Goal: Information Seeking & Learning: Compare options

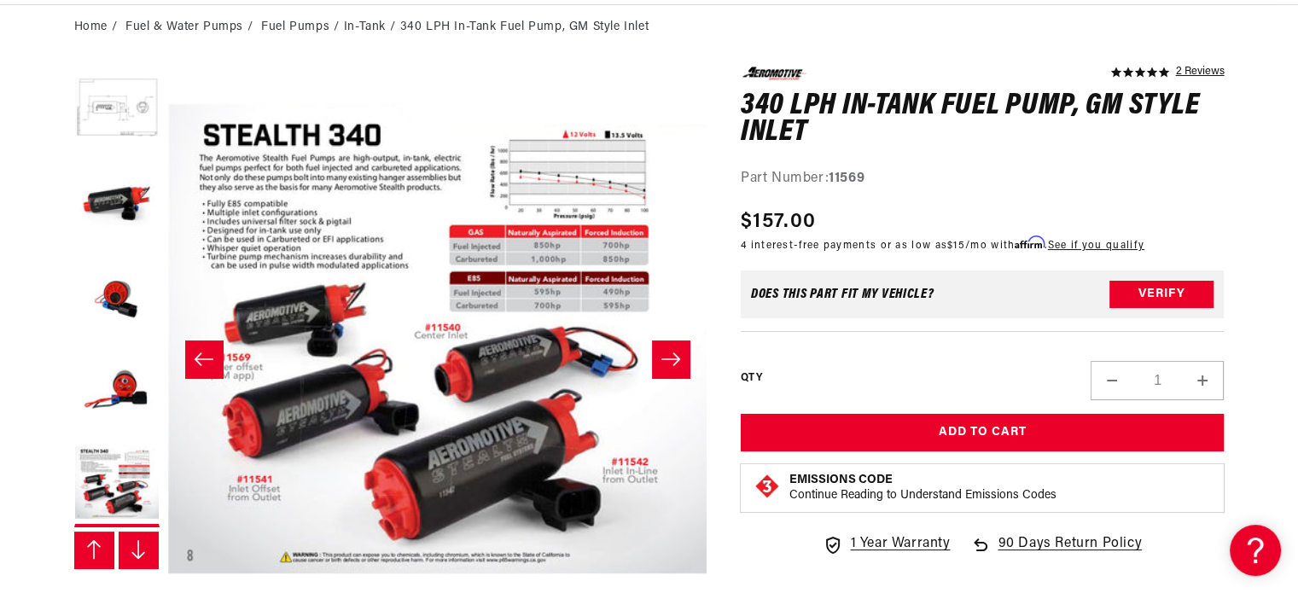
scroll to position [0, 3246]
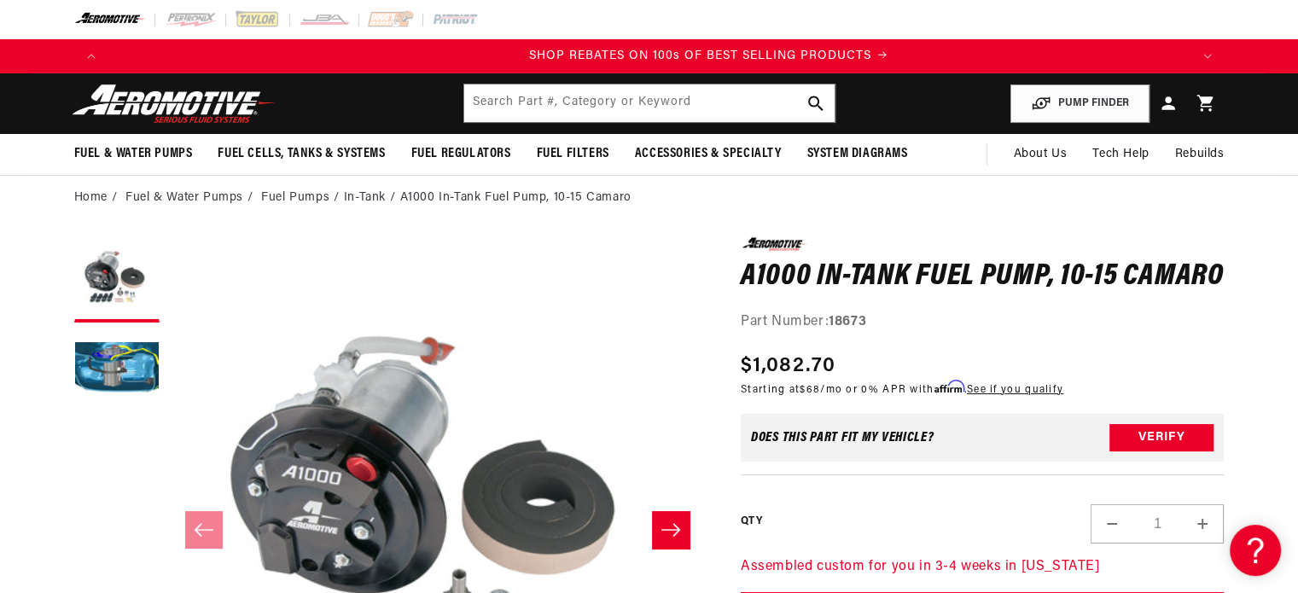
scroll to position [0, 2151]
